Goal: Task Accomplishment & Management: Use online tool/utility

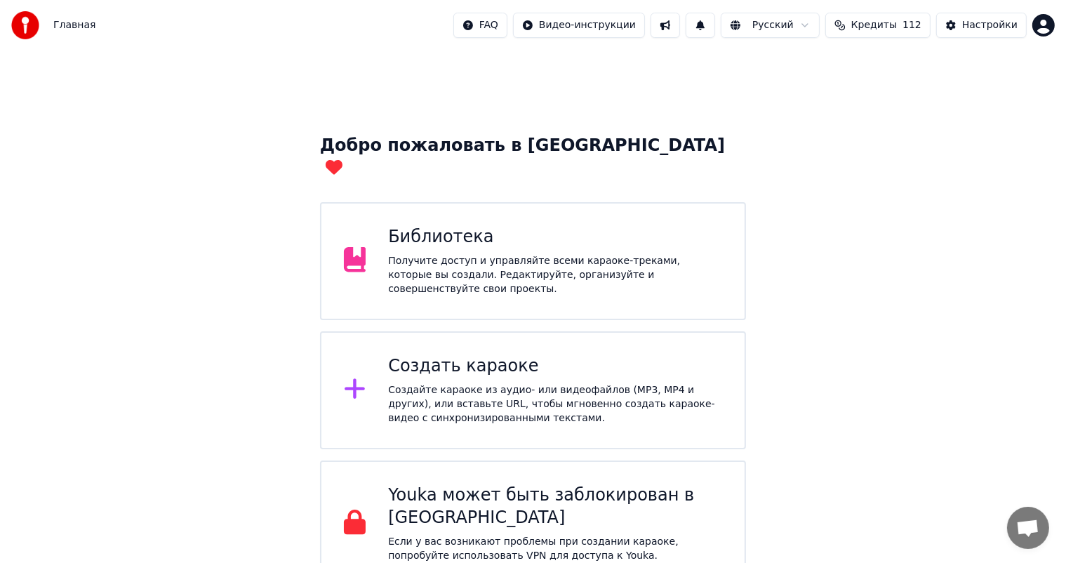
click at [494, 233] on div "Библиотека Получите доступ и управляйте всеми караоке-треками, которые вы созда…" at bounding box center [555, 261] width 334 height 70
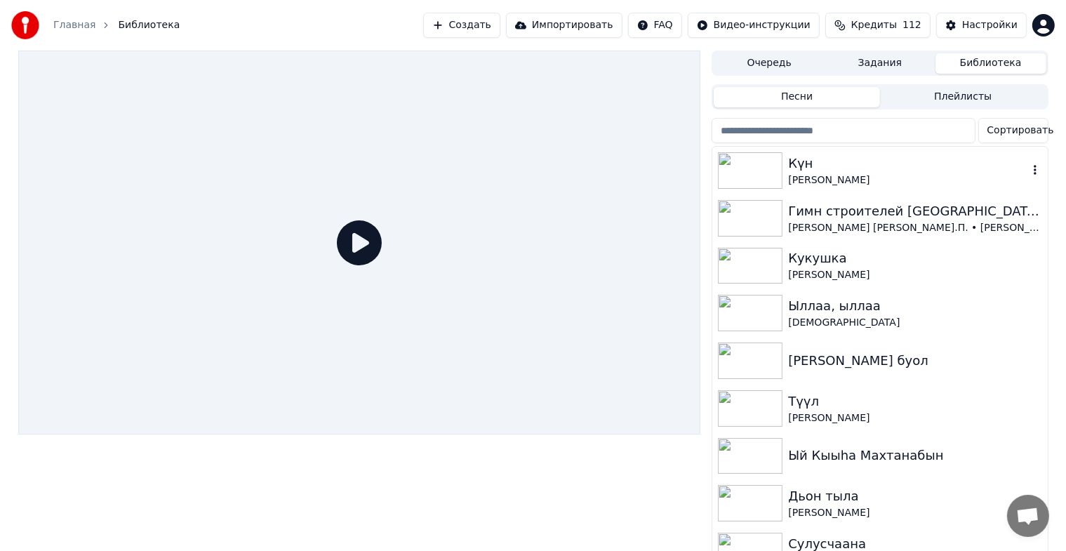
click at [752, 171] on img at bounding box center [750, 170] width 65 height 36
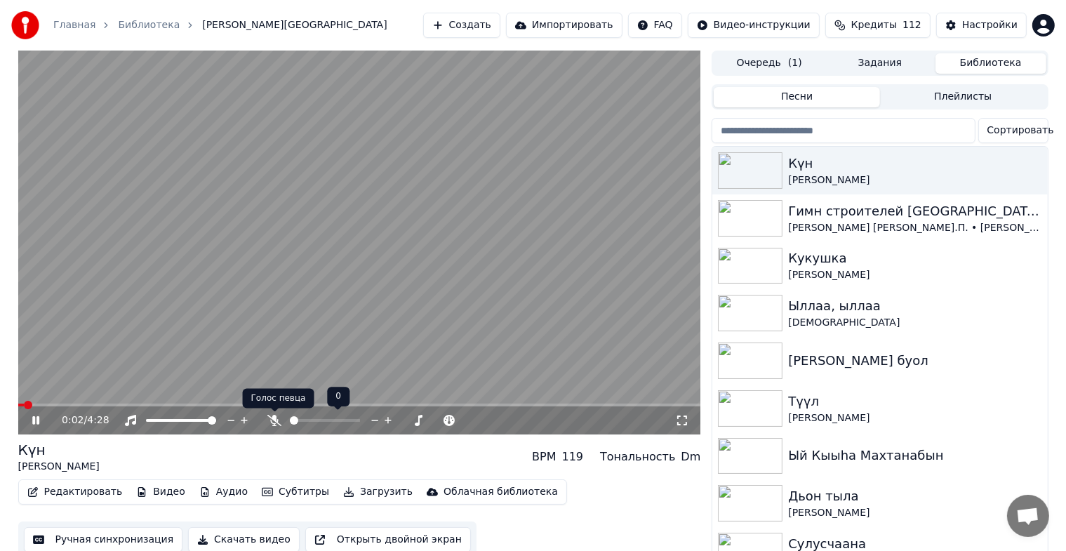
click at [276, 421] on icon at bounding box center [274, 420] width 14 height 11
click at [676, 418] on icon at bounding box center [682, 420] width 14 height 11
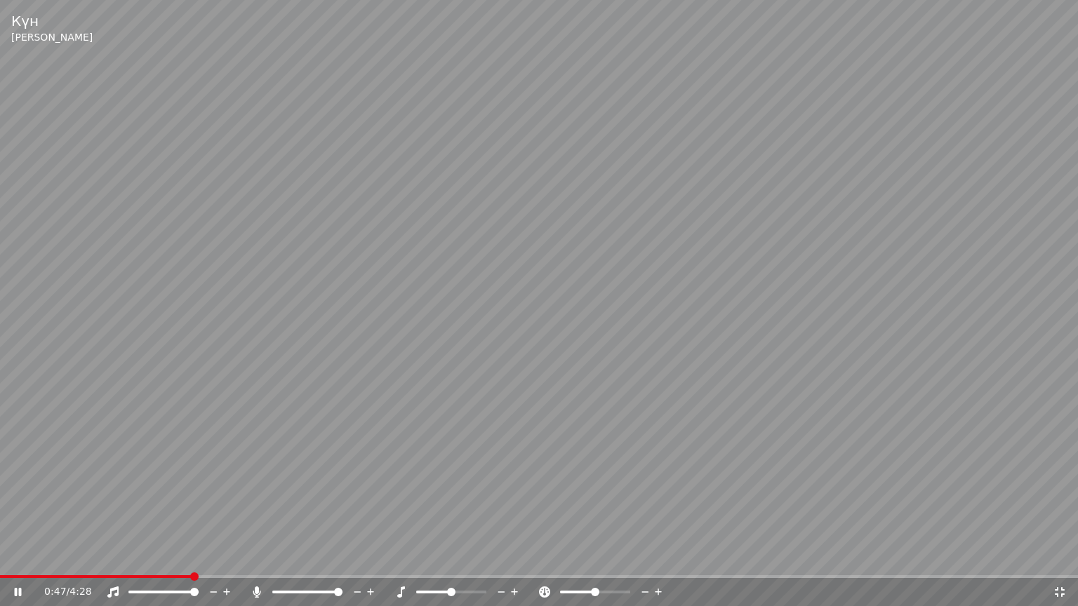
click at [1058, 562] on icon at bounding box center [1060, 592] width 14 height 11
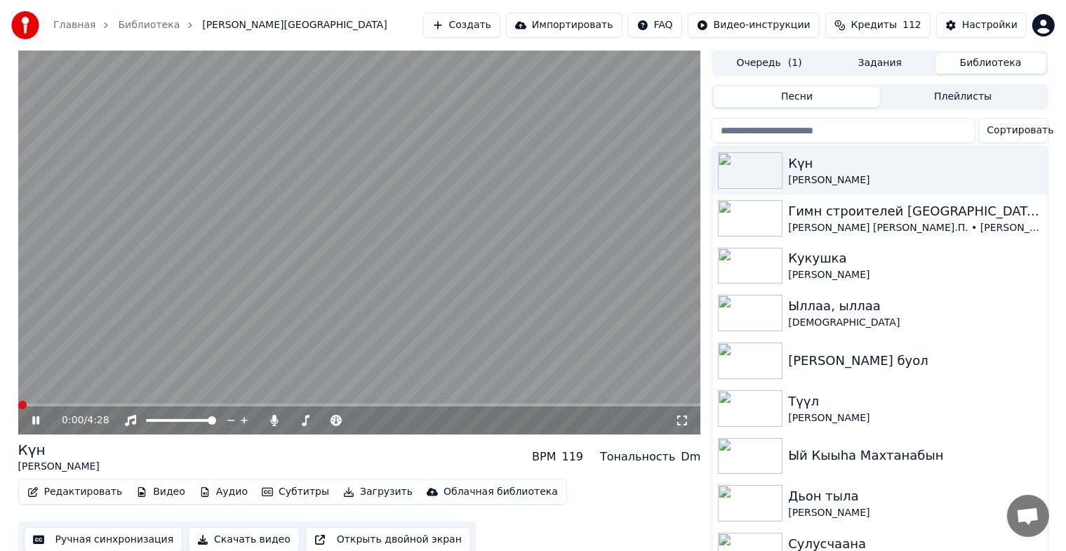
click at [18, 401] on span at bounding box center [22, 405] width 8 height 8
click at [138, 402] on span at bounding box center [140, 405] width 8 height 8
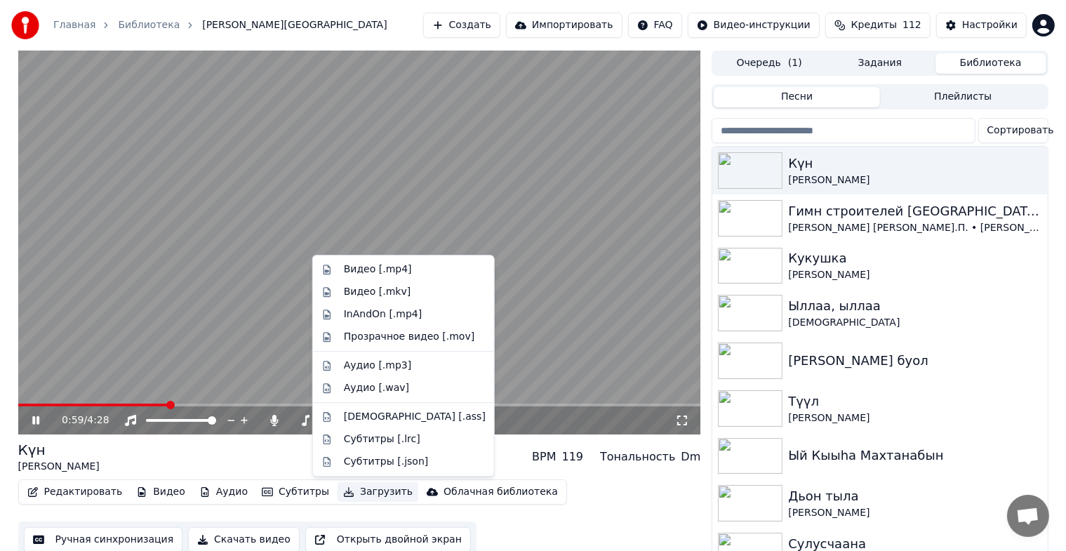
click at [355, 491] on button "Загрузить" at bounding box center [378, 492] width 81 height 20
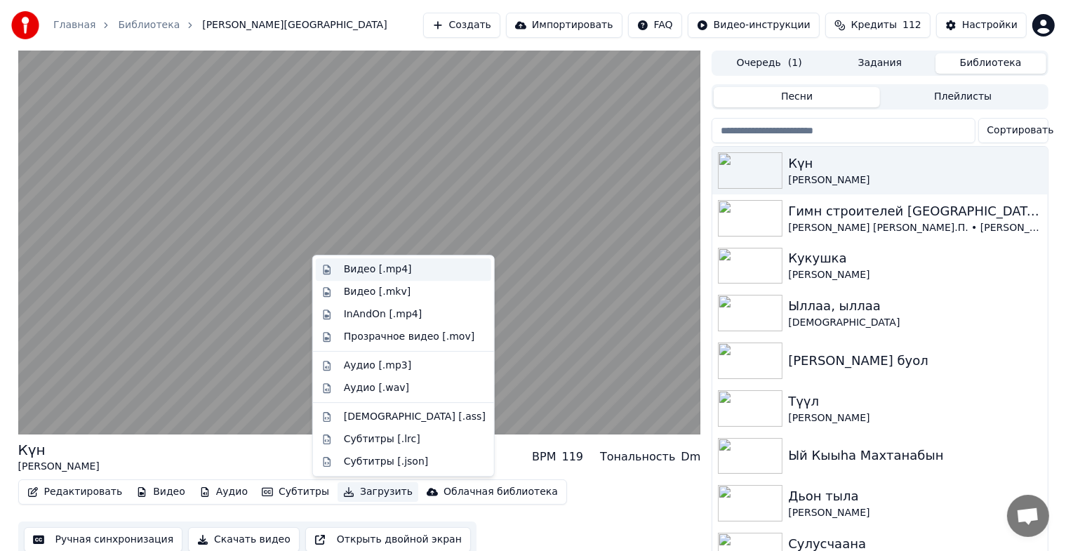
click at [378, 276] on div "Видео [.mp4]" at bounding box center [378, 269] width 68 height 14
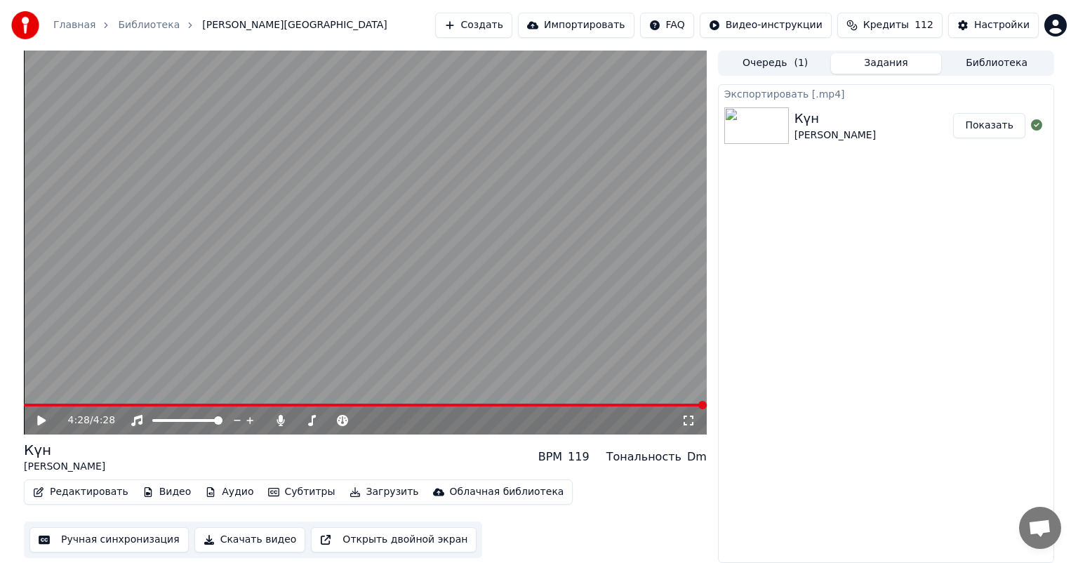
click at [1000, 132] on button "Показать" at bounding box center [989, 125] width 72 height 25
